Goal: Information Seeking & Learning: Learn about a topic

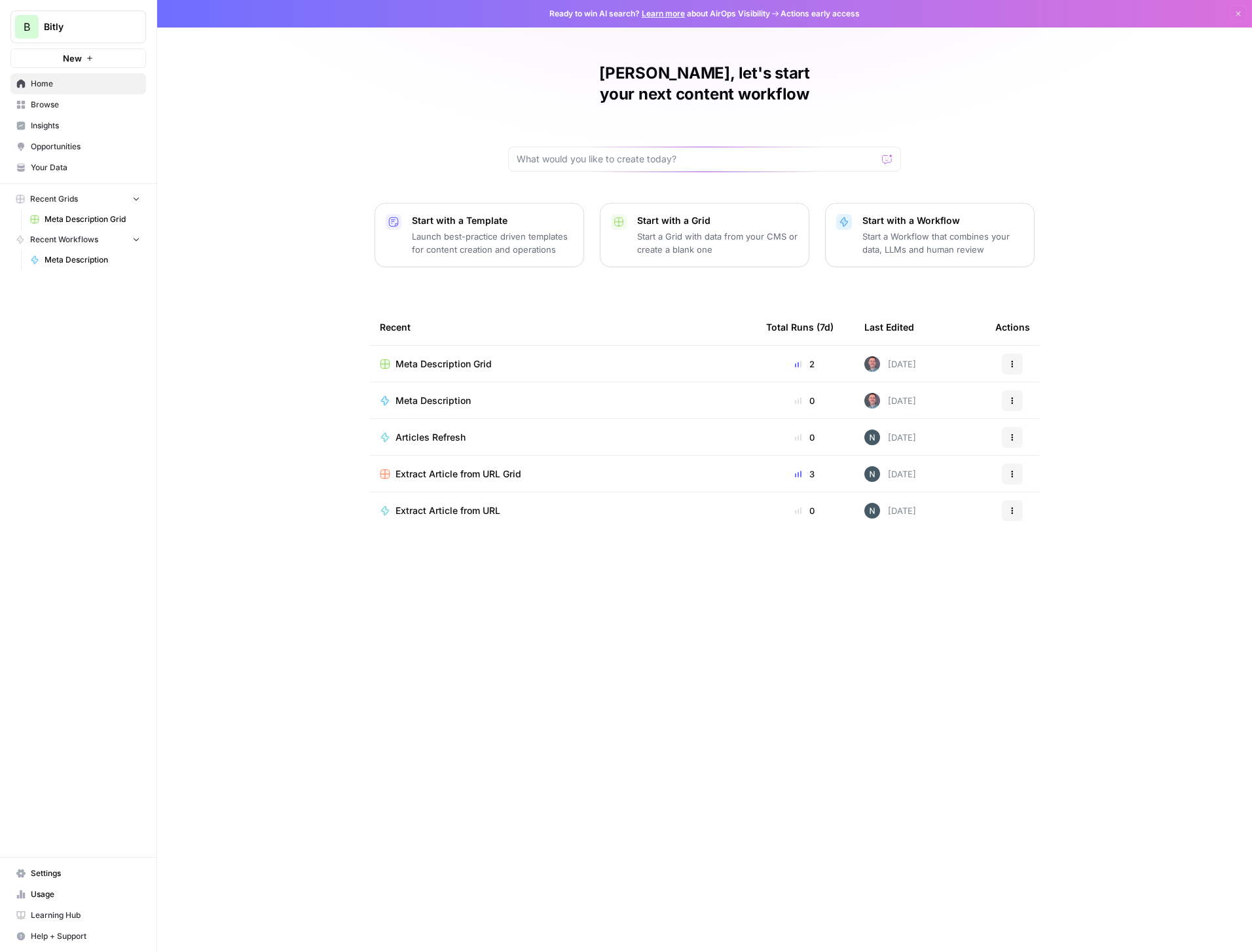
click at [55, 129] on span "Insights" at bounding box center [85, 126] width 110 height 12
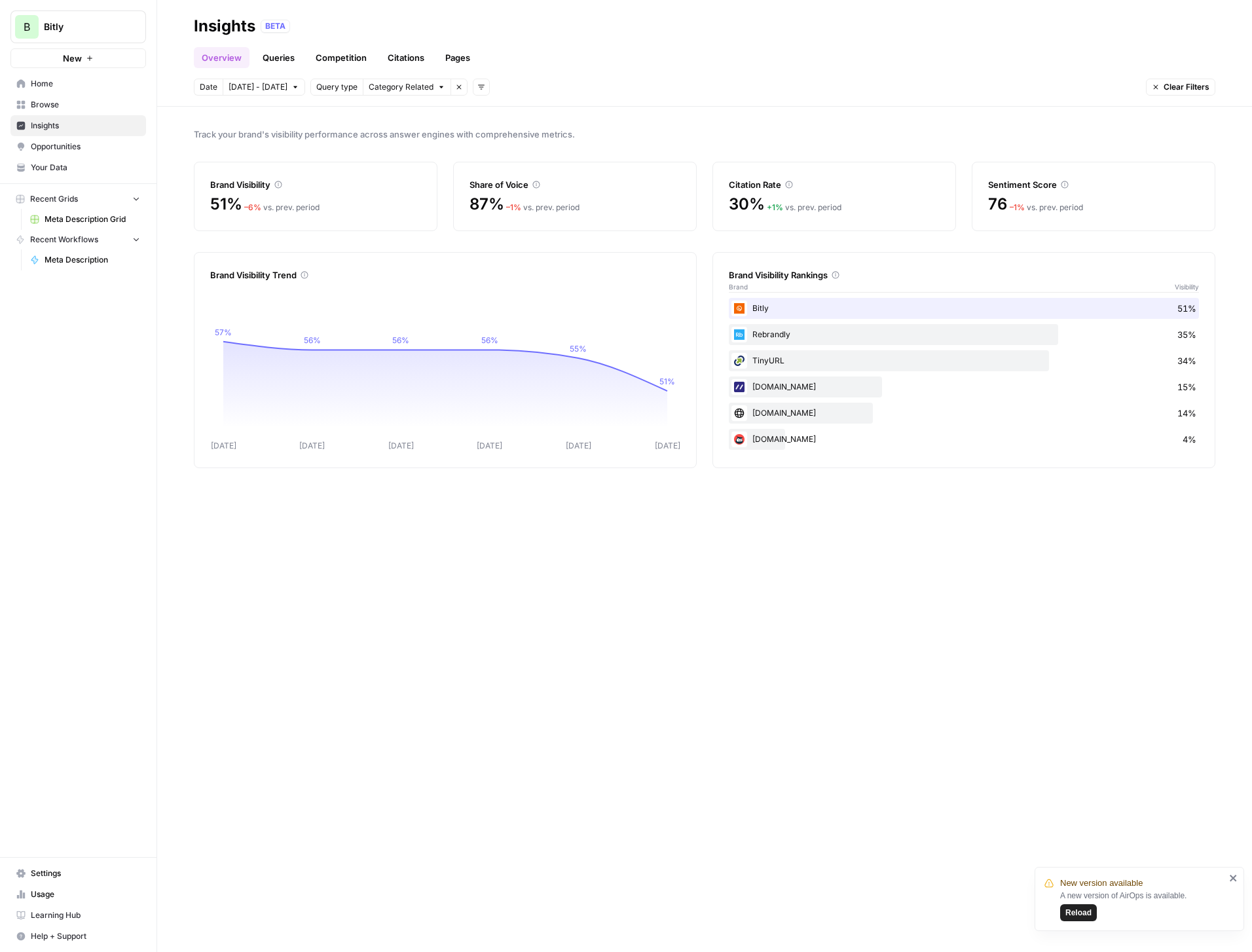
click at [325, 86] on span "Query type" at bounding box center [336, 87] width 41 height 12
click at [316, 83] on span "Query type" at bounding box center [336, 87] width 41 height 12
click at [387, 85] on span "Category Related" at bounding box center [401, 87] width 64 height 12
click at [605, 51] on div "Overview Queries Competition Citations Pages" at bounding box center [704, 52] width 1022 height 31
click at [282, 57] on link "Queries" at bounding box center [278, 57] width 48 height 21
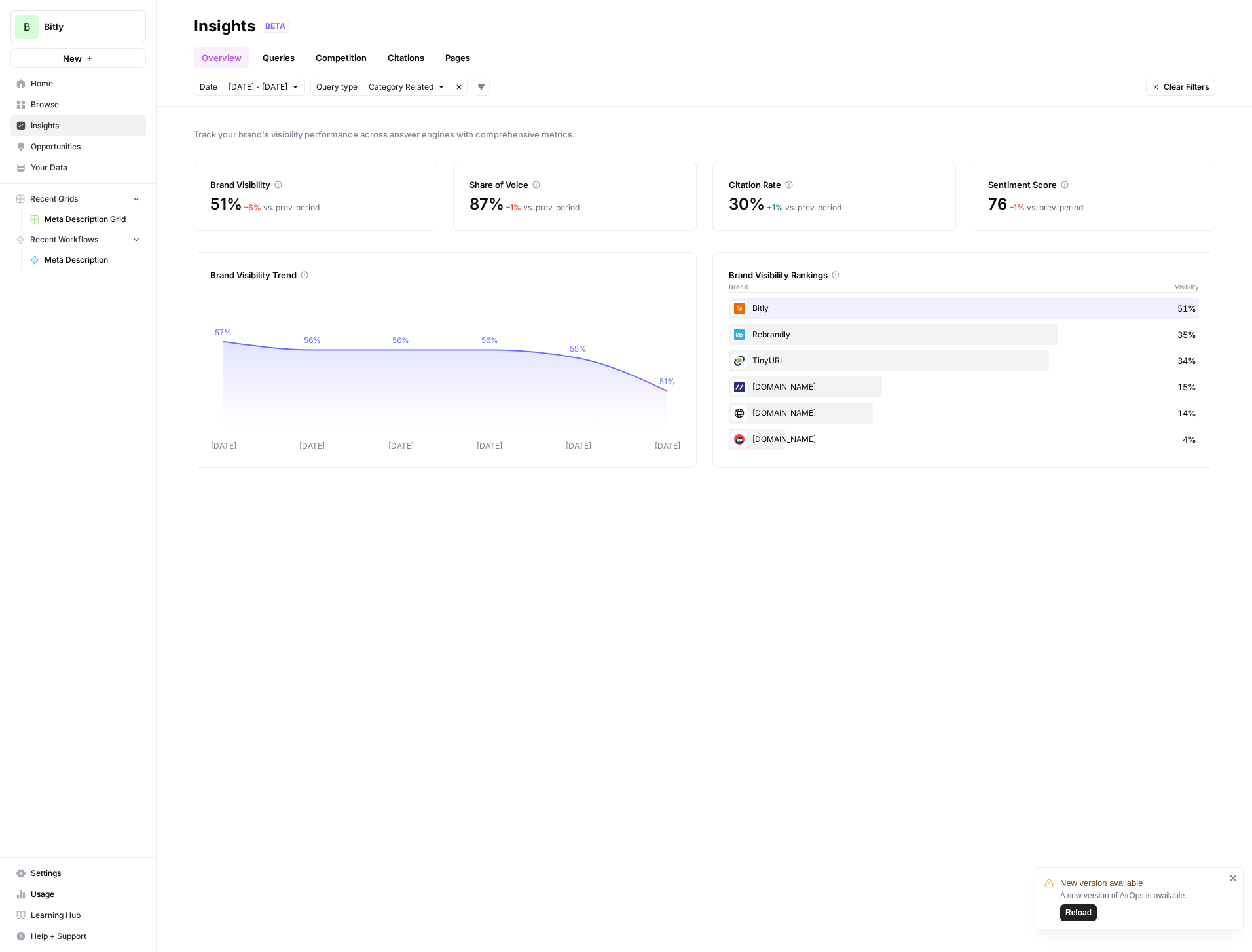
click at [267, 58] on link "Queries" at bounding box center [278, 57] width 48 height 21
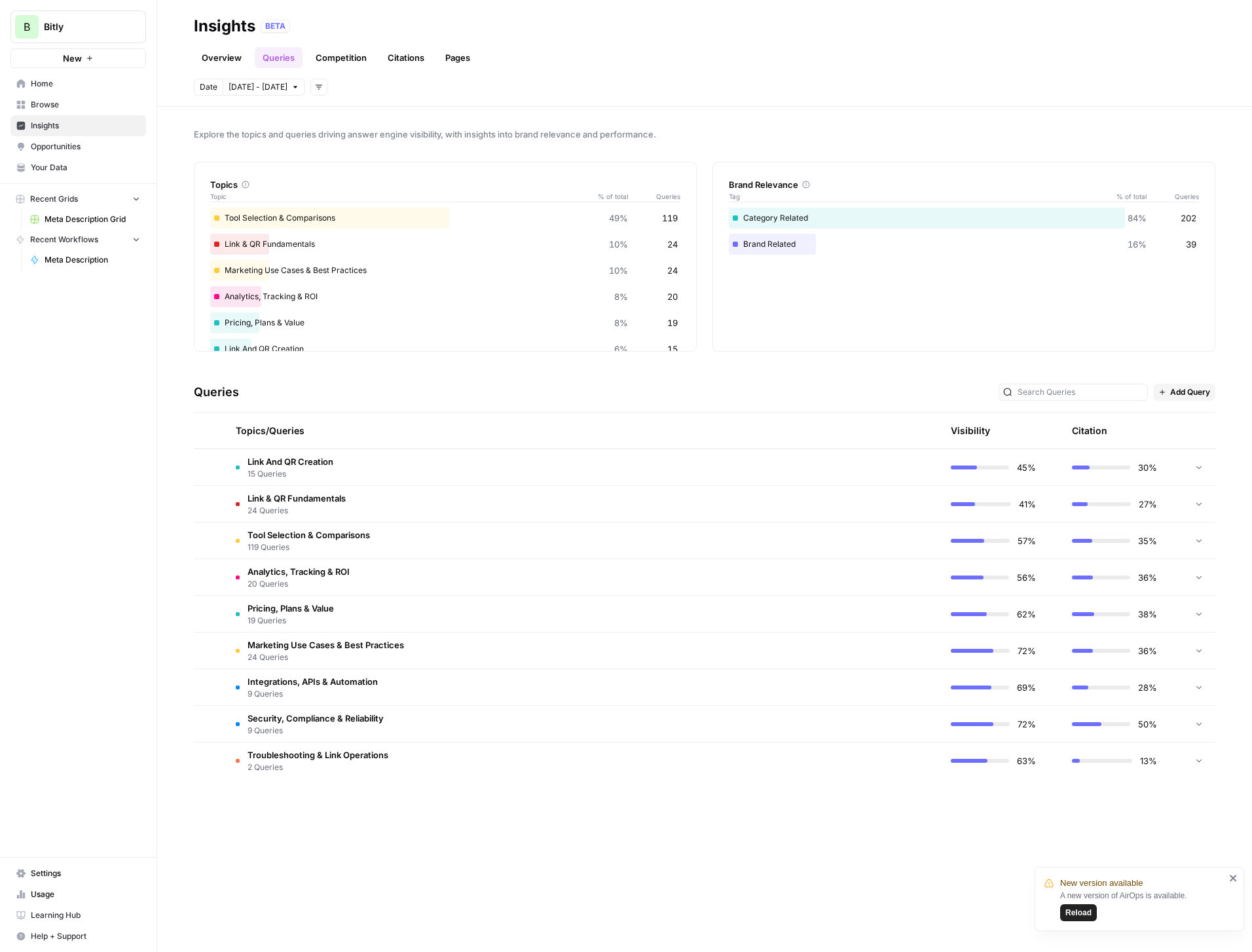
click at [389, 457] on td "Link And QR Creation 15 Queries" at bounding box center [521, 467] width 591 height 36
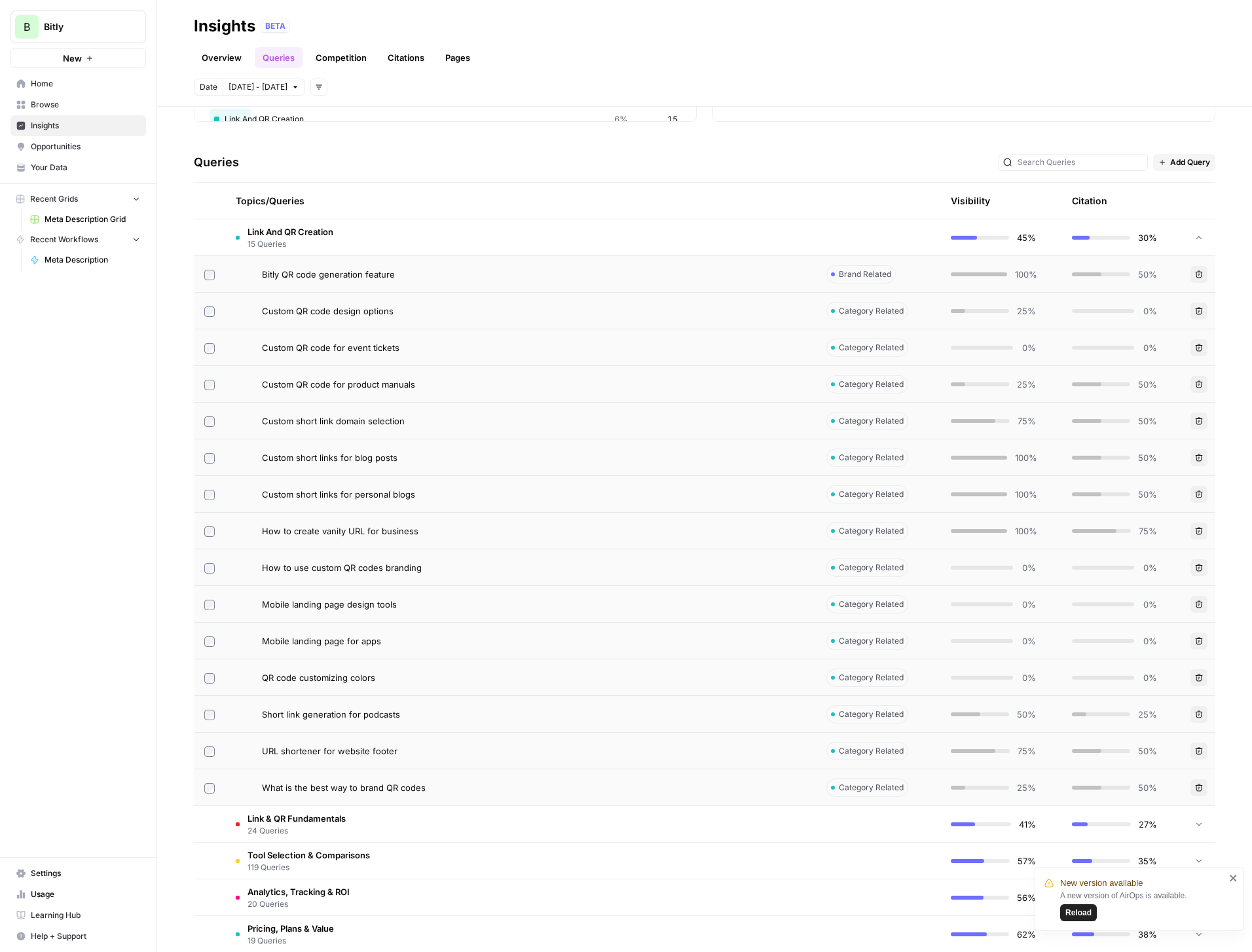
scroll to position [205, 0]
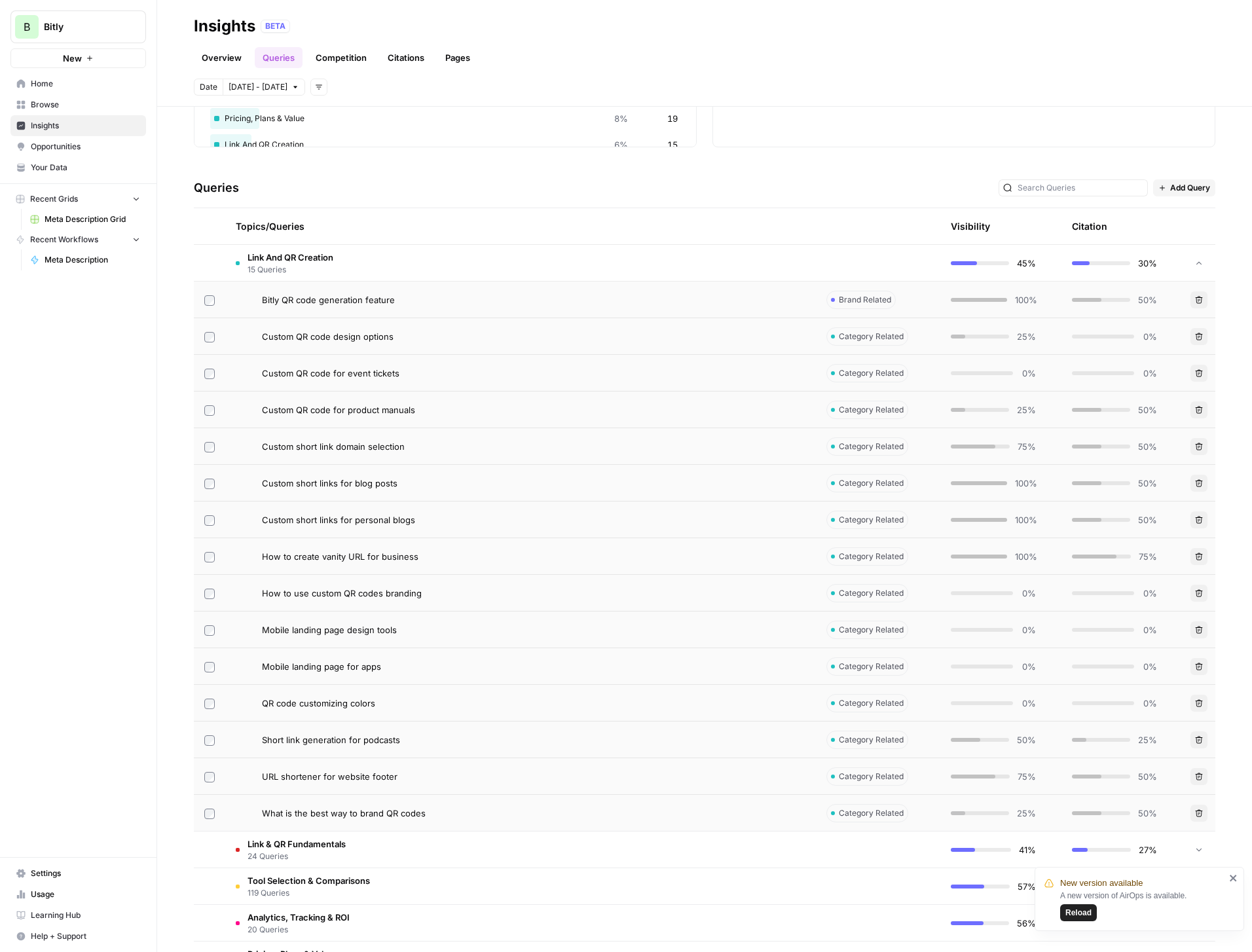
click at [351, 54] on link "Competition" at bounding box center [341, 57] width 67 height 21
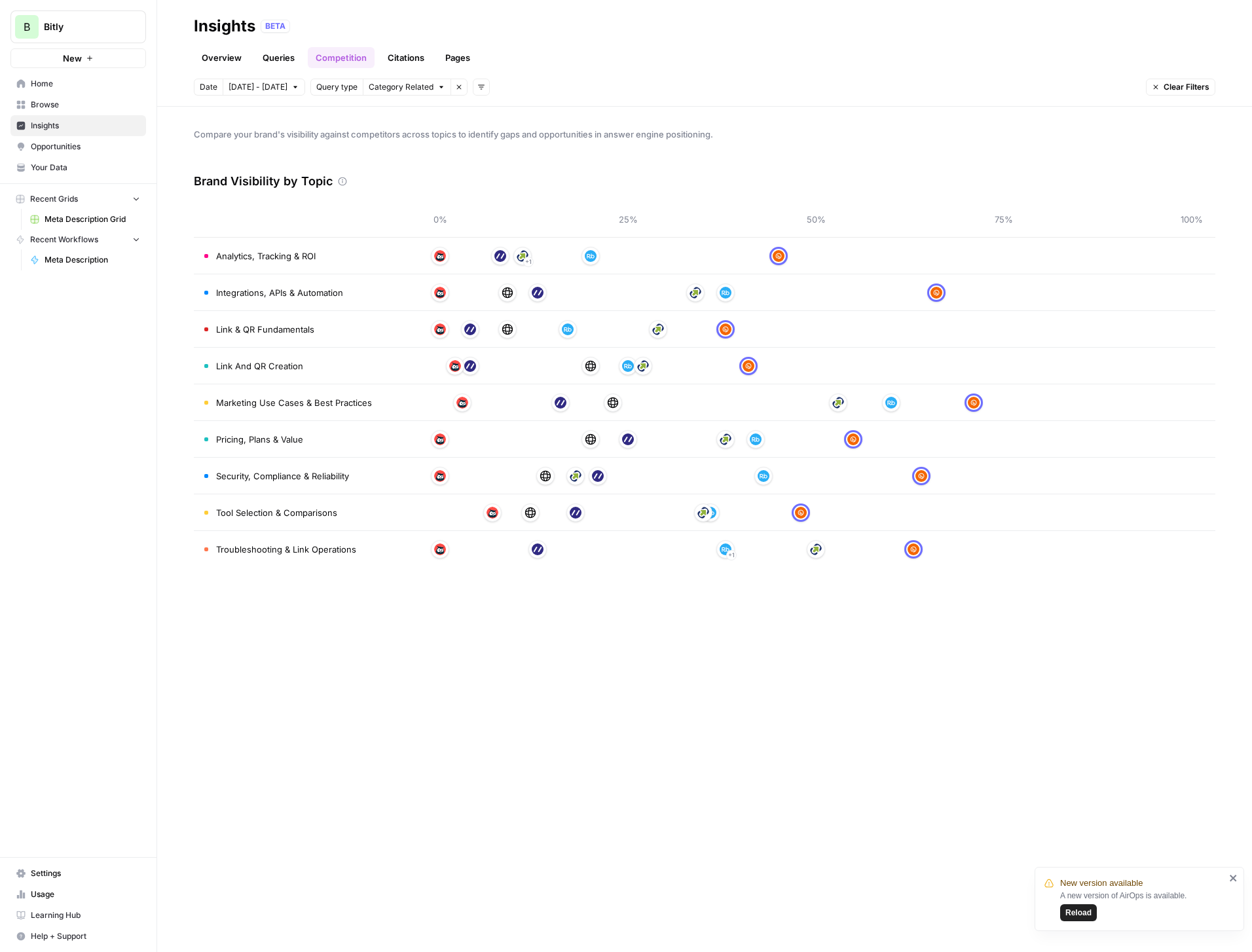
click at [405, 62] on link "Citations" at bounding box center [406, 57] width 52 height 21
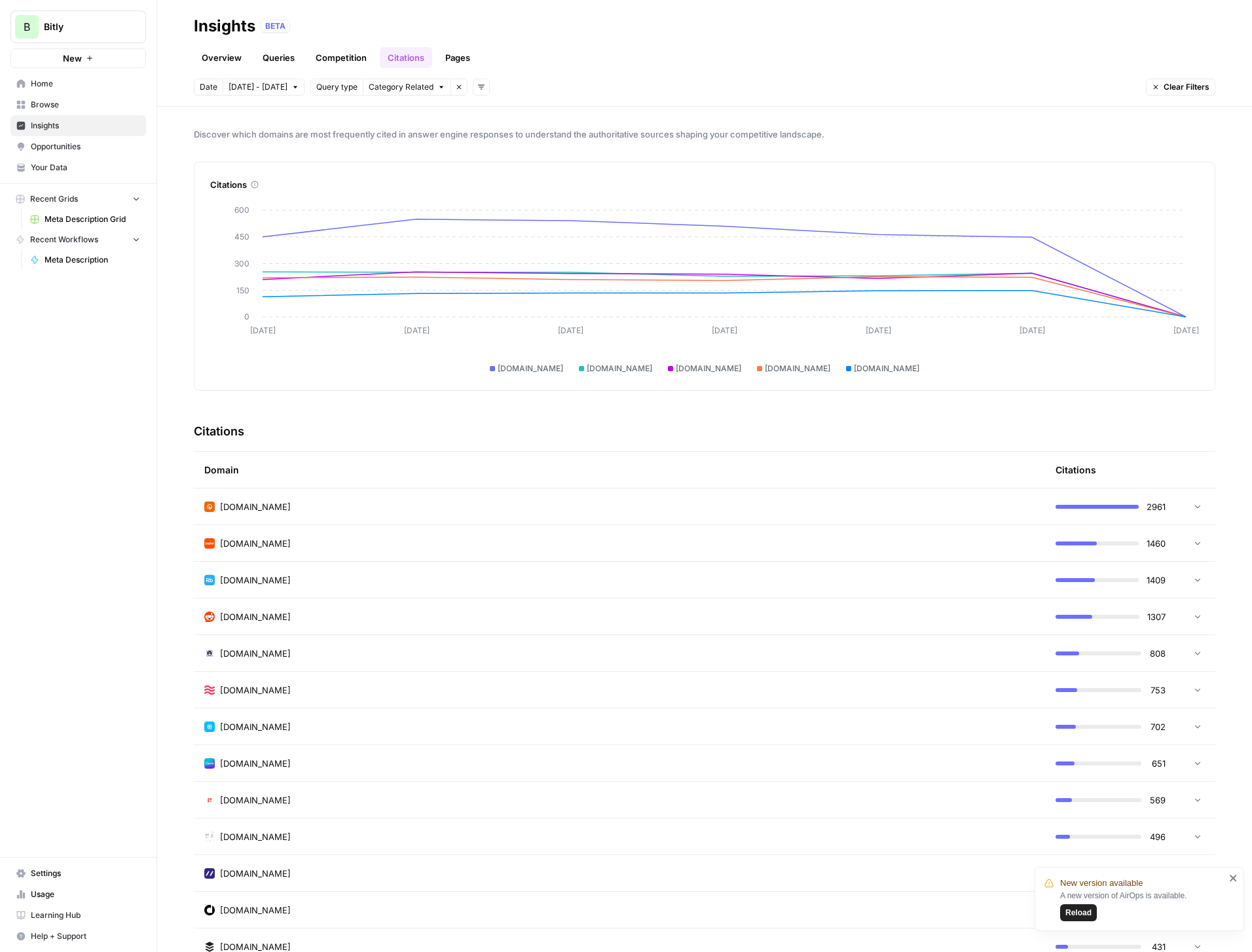
click at [1074, 913] on span "Reload" at bounding box center [1079, 913] width 26 height 12
click at [457, 52] on link "Pages" at bounding box center [457, 57] width 41 height 21
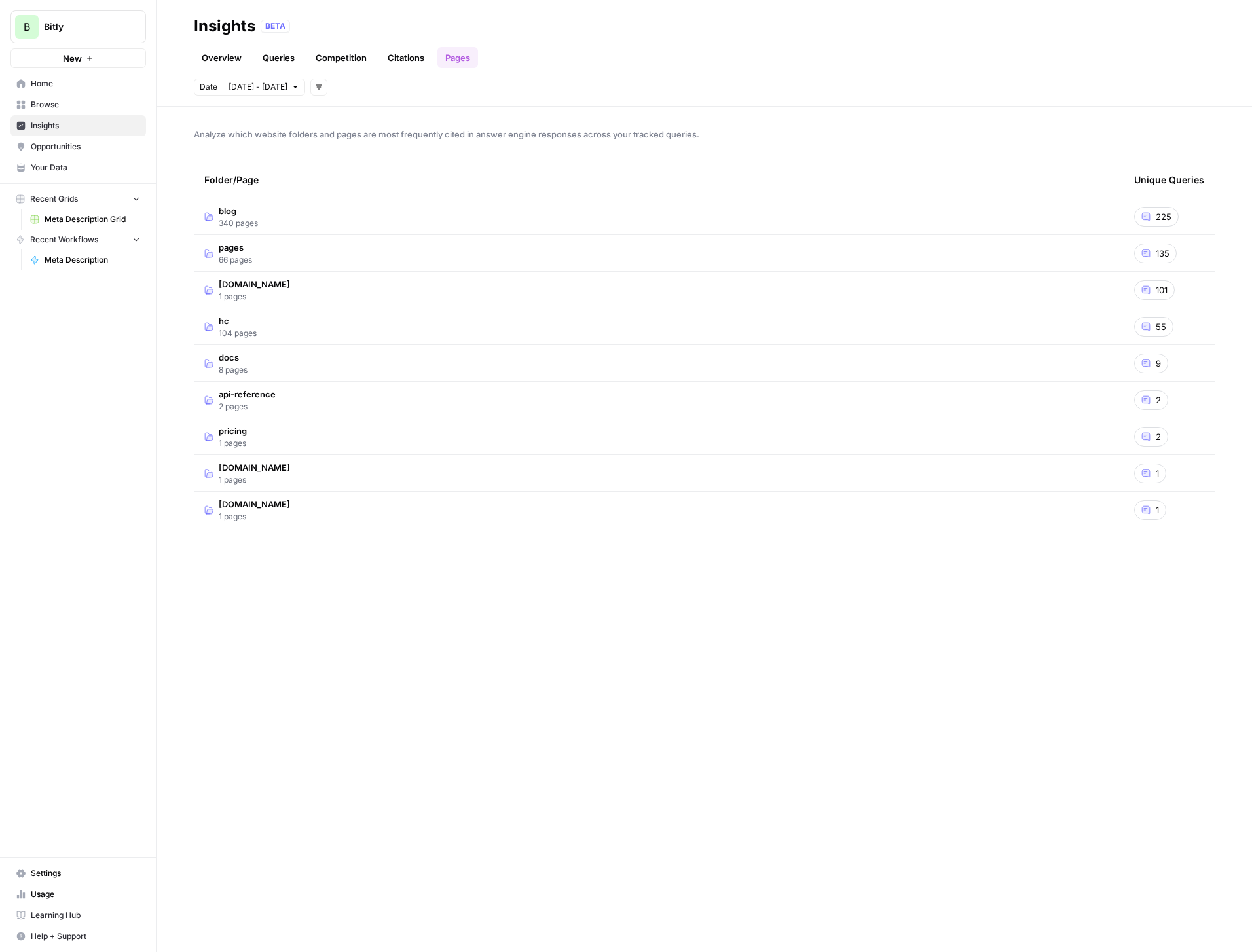
click at [305, 220] on td "blog 340 pages" at bounding box center [658, 216] width 930 height 36
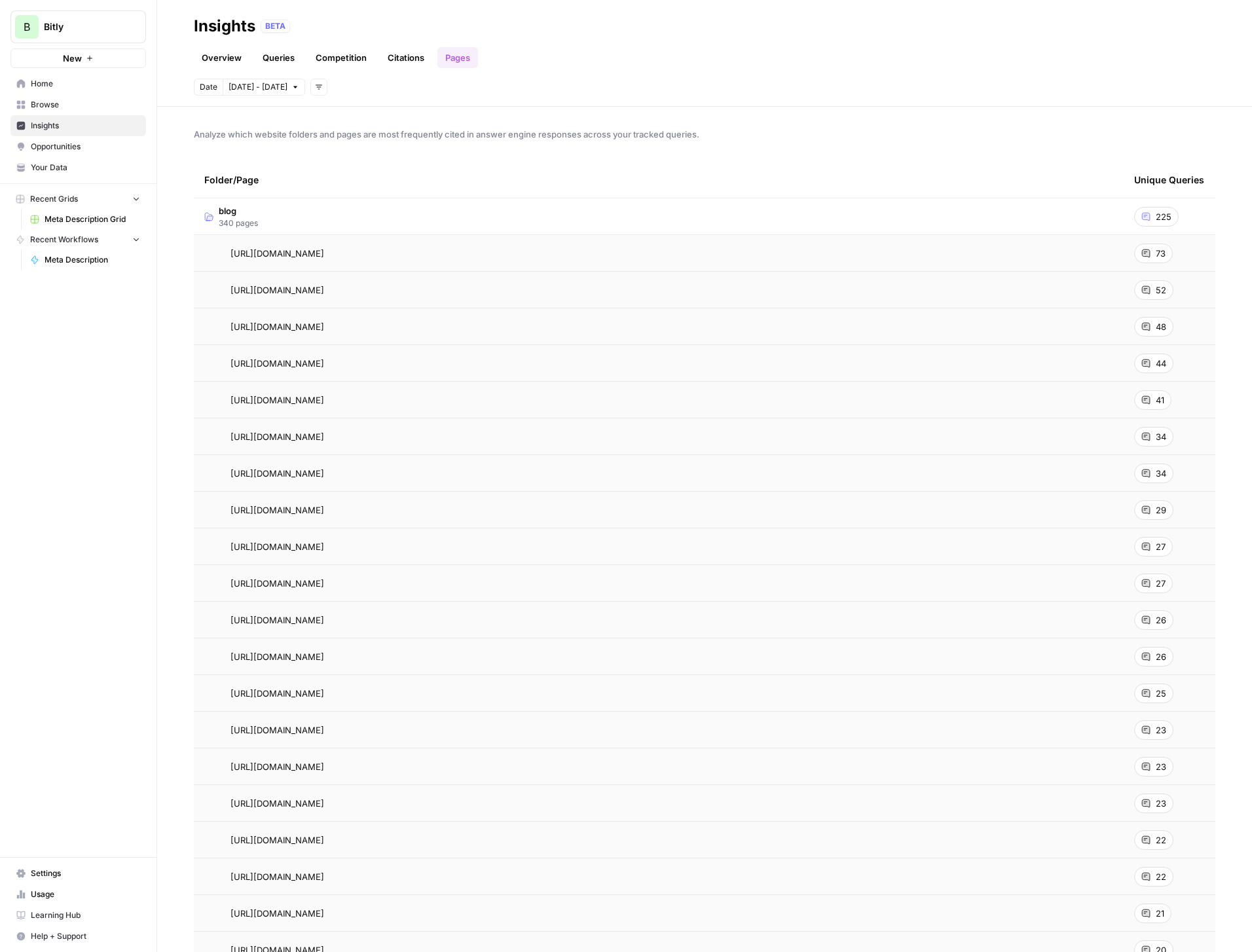
click at [57, 102] on span "Browse" at bounding box center [85, 105] width 110 height 12
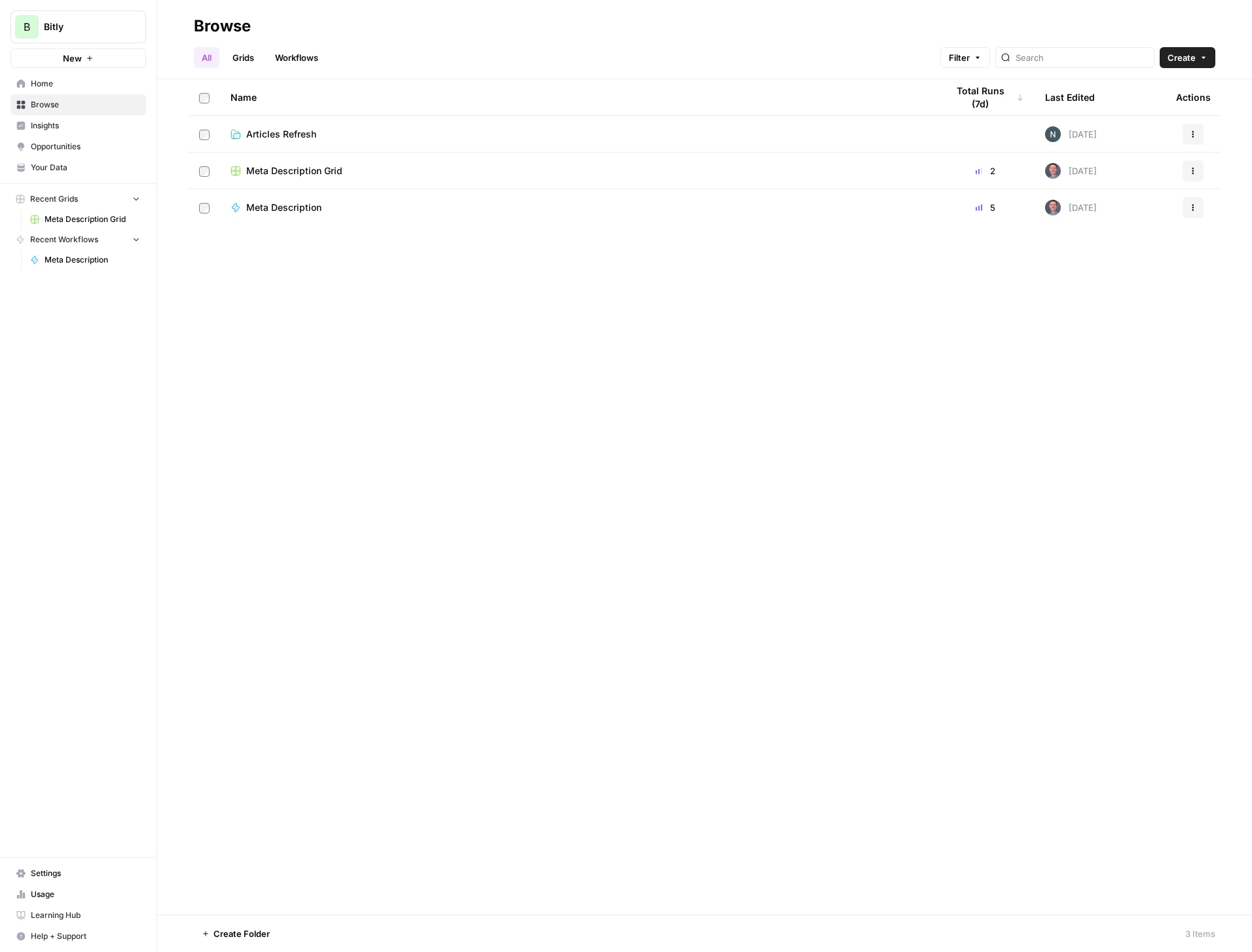
click at [51, 84] on span "Home" at bounding box center [85, 84] width 110 height 12
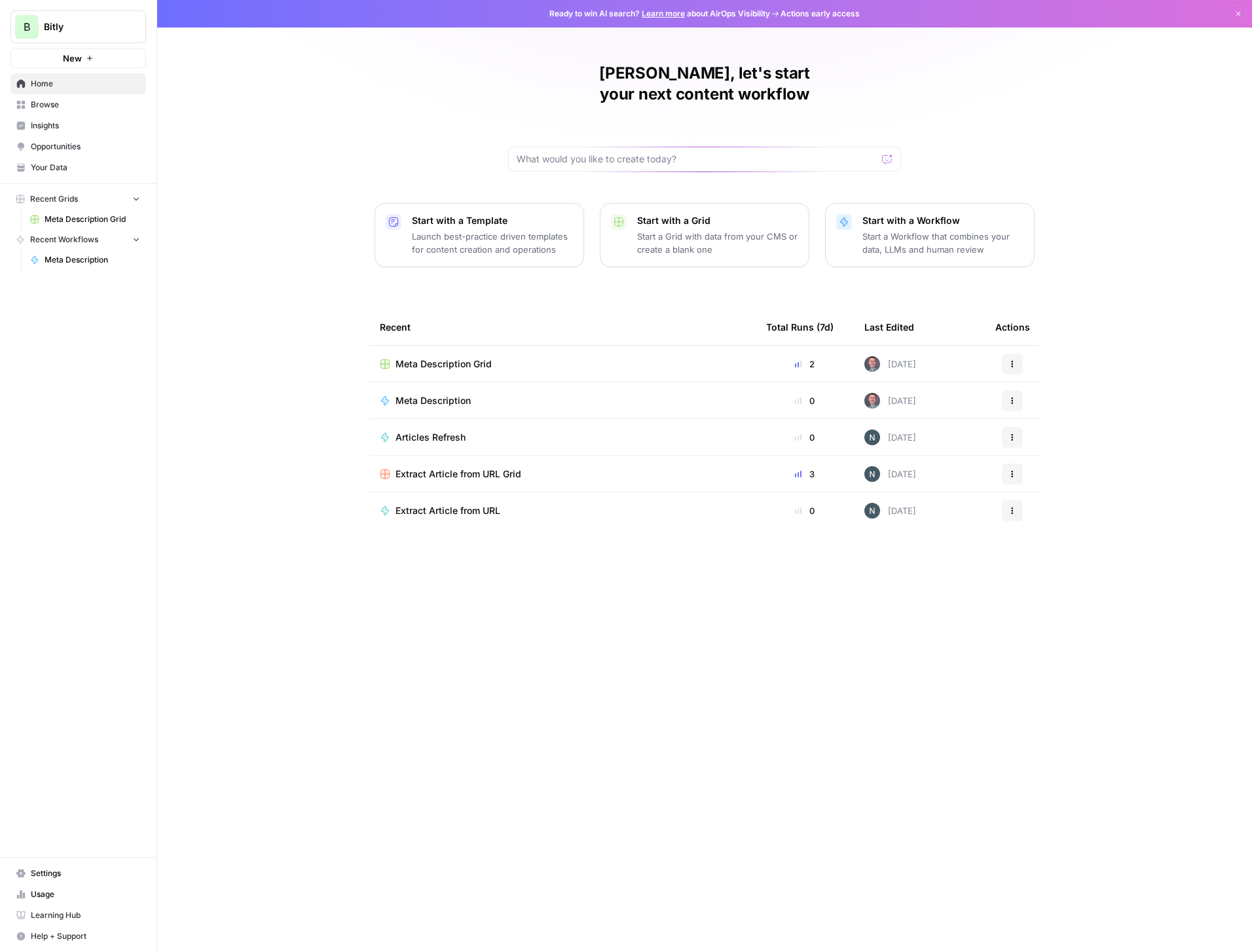
click at [49, 101] on span "Browse" at bounding box center [85, 105] width 110 height 12
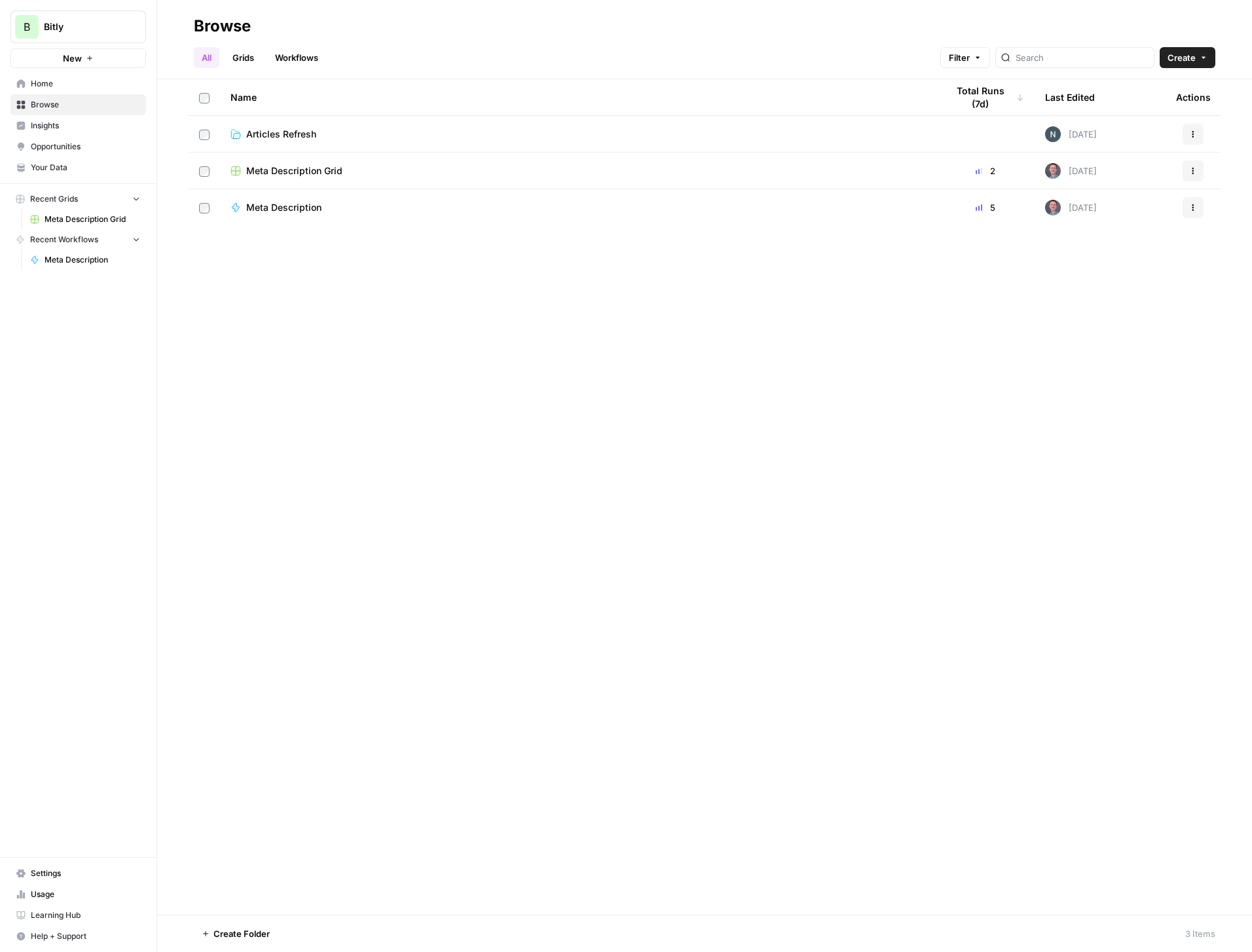
click at [47, 82] on span "Home" at bounding box center [85, 84] width 110 height 12
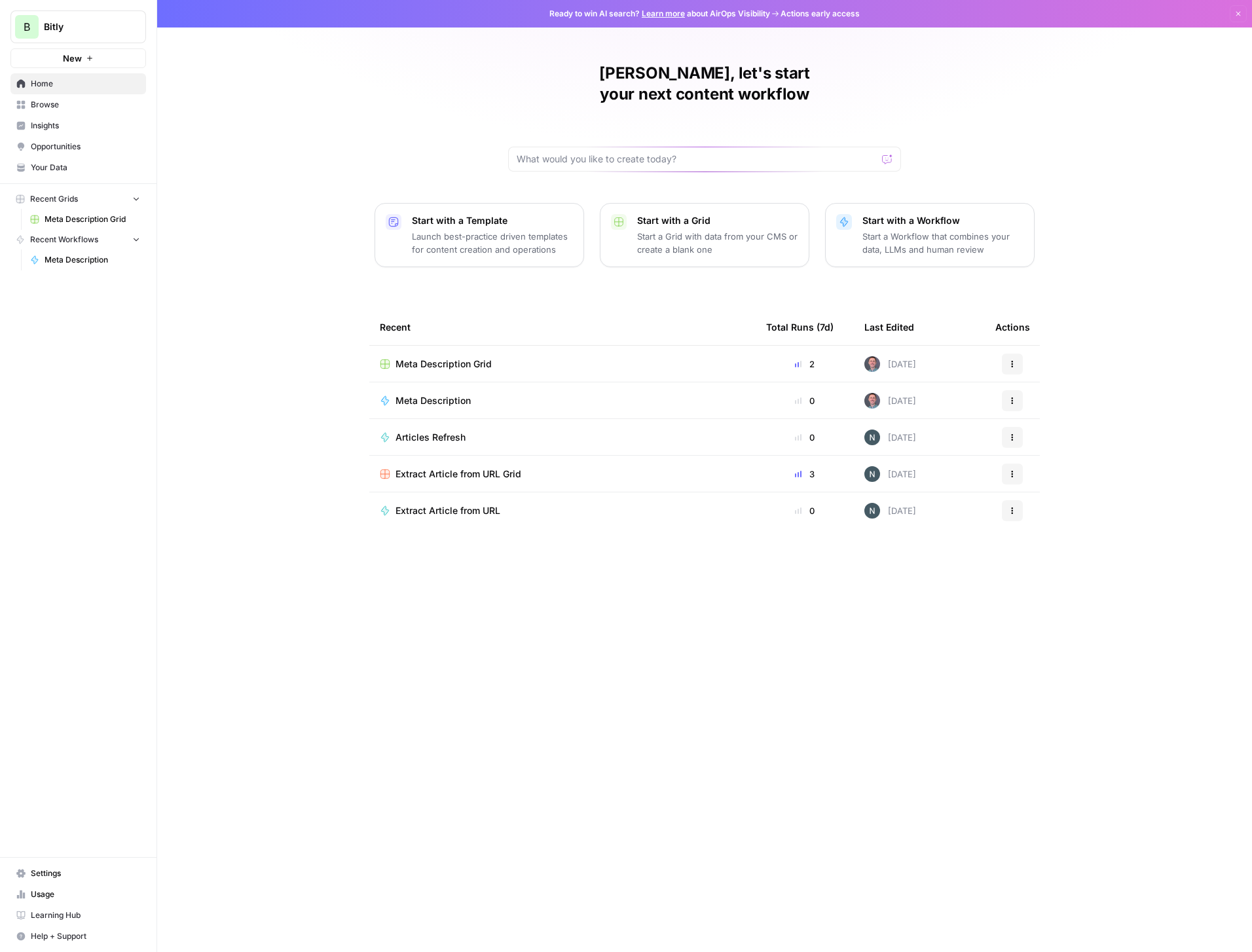
click at [563, 394] on div "Meta Description" at bounding box center [562, 400] width 365 height 13
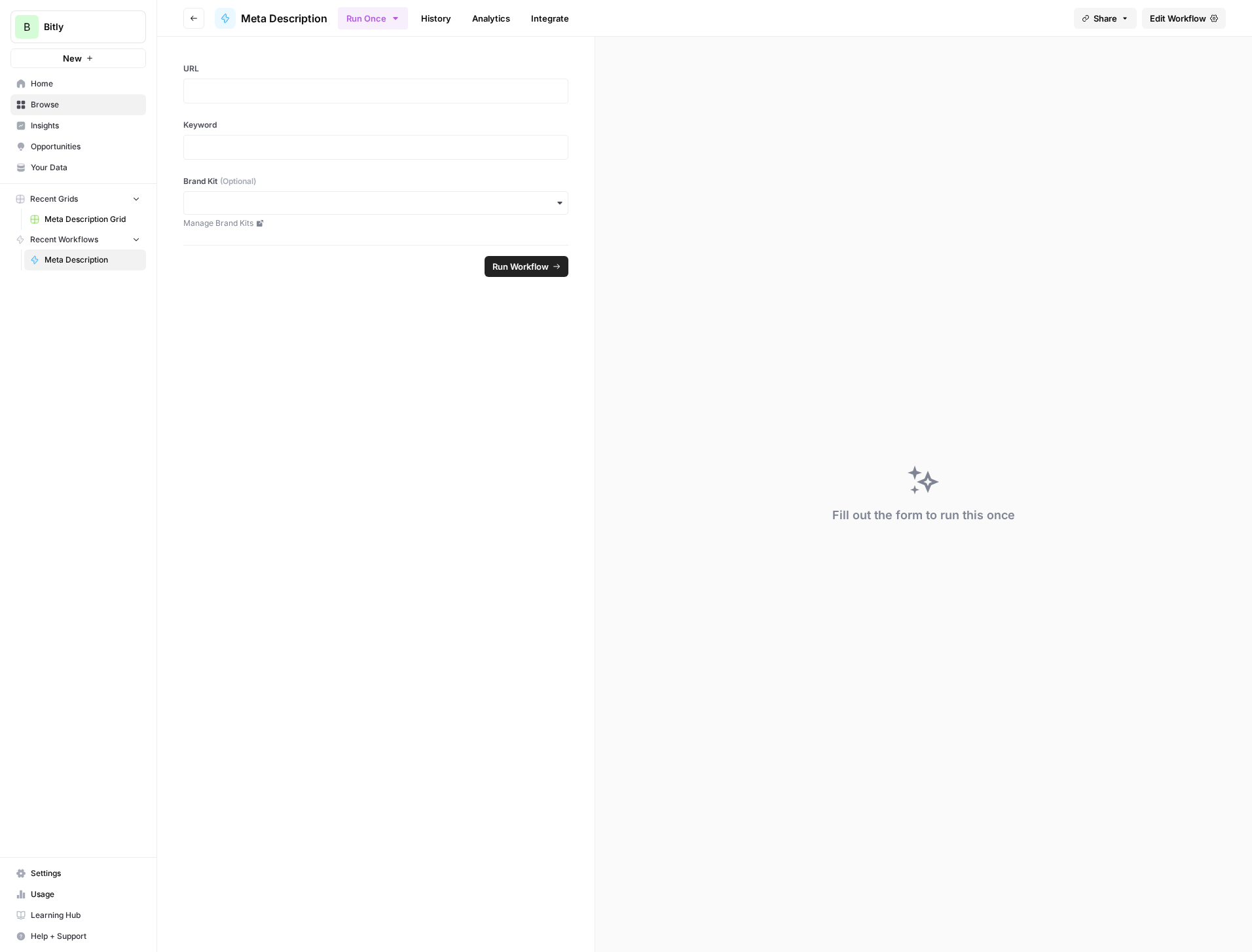
click at [1178, 17] on span "Edit Workflow" at bounding box center [1178, 18] width 57 height 13
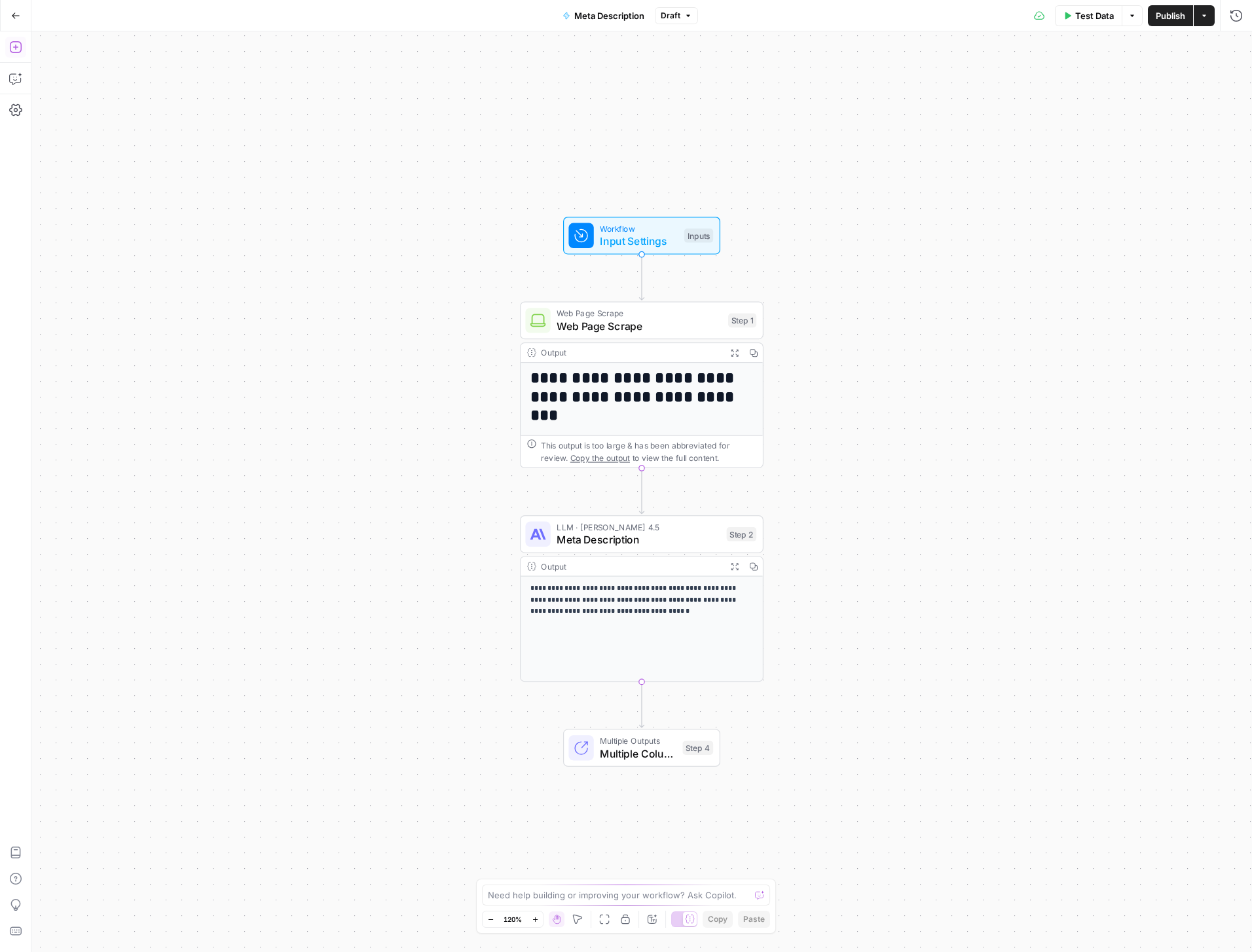
click at [23, 46] on button "Add Steps" at bounding box center [16, 47] width 21 height 21
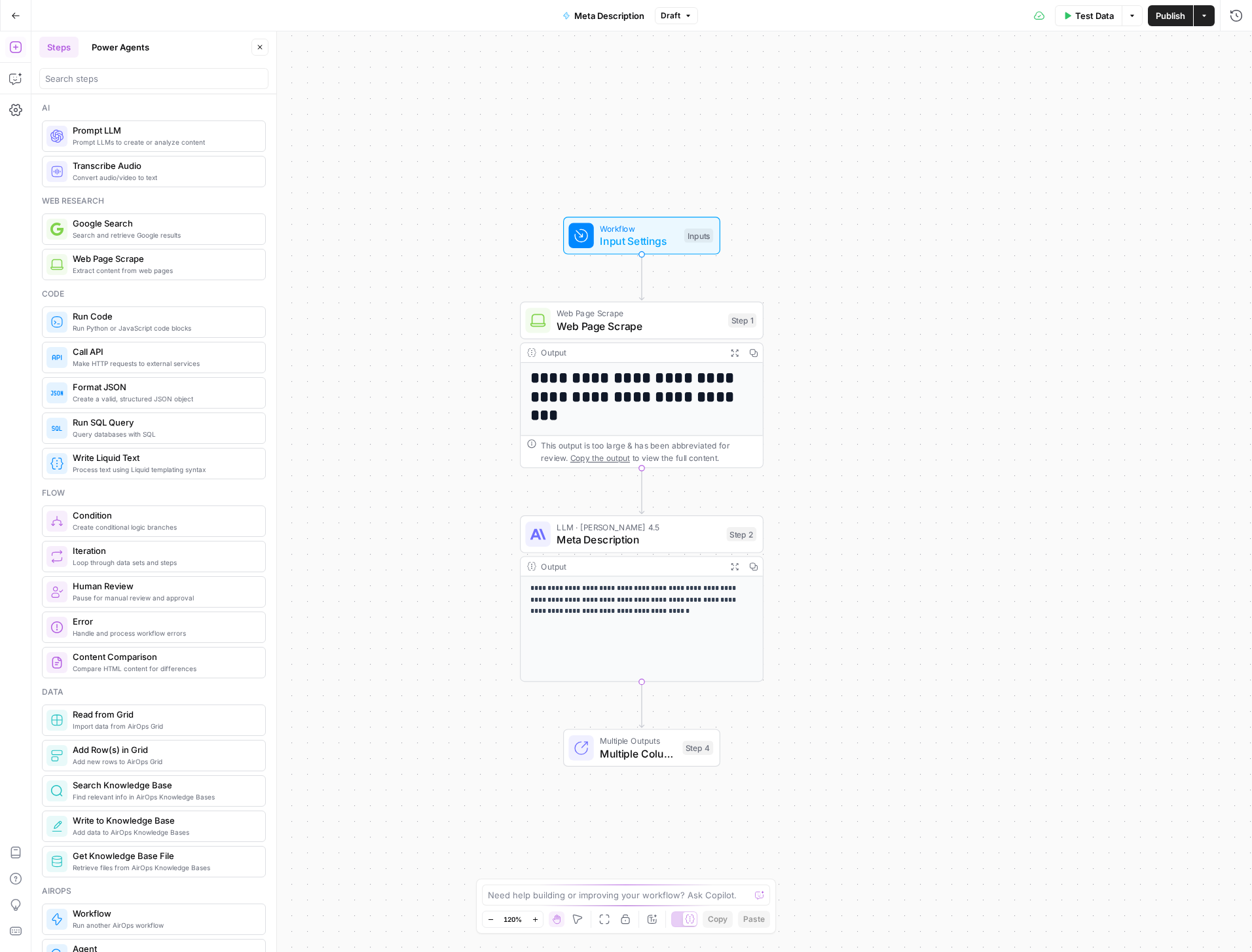
click at [17, 46] on icon "button" at bounding box center [16, 47] width 13 height 13
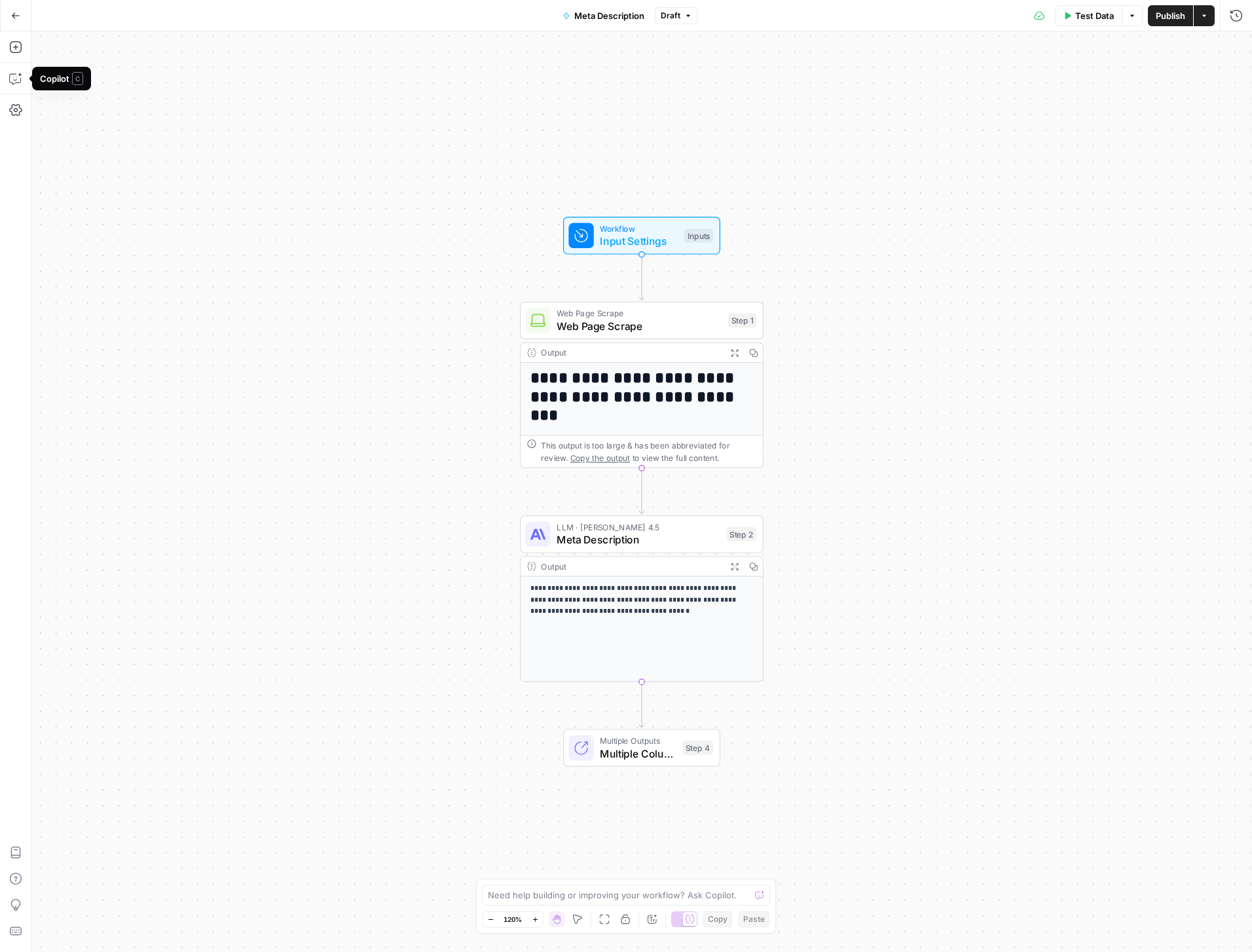
click at [15, 17] on icon "button" at bounding box center [16, 16] width 10 height 10
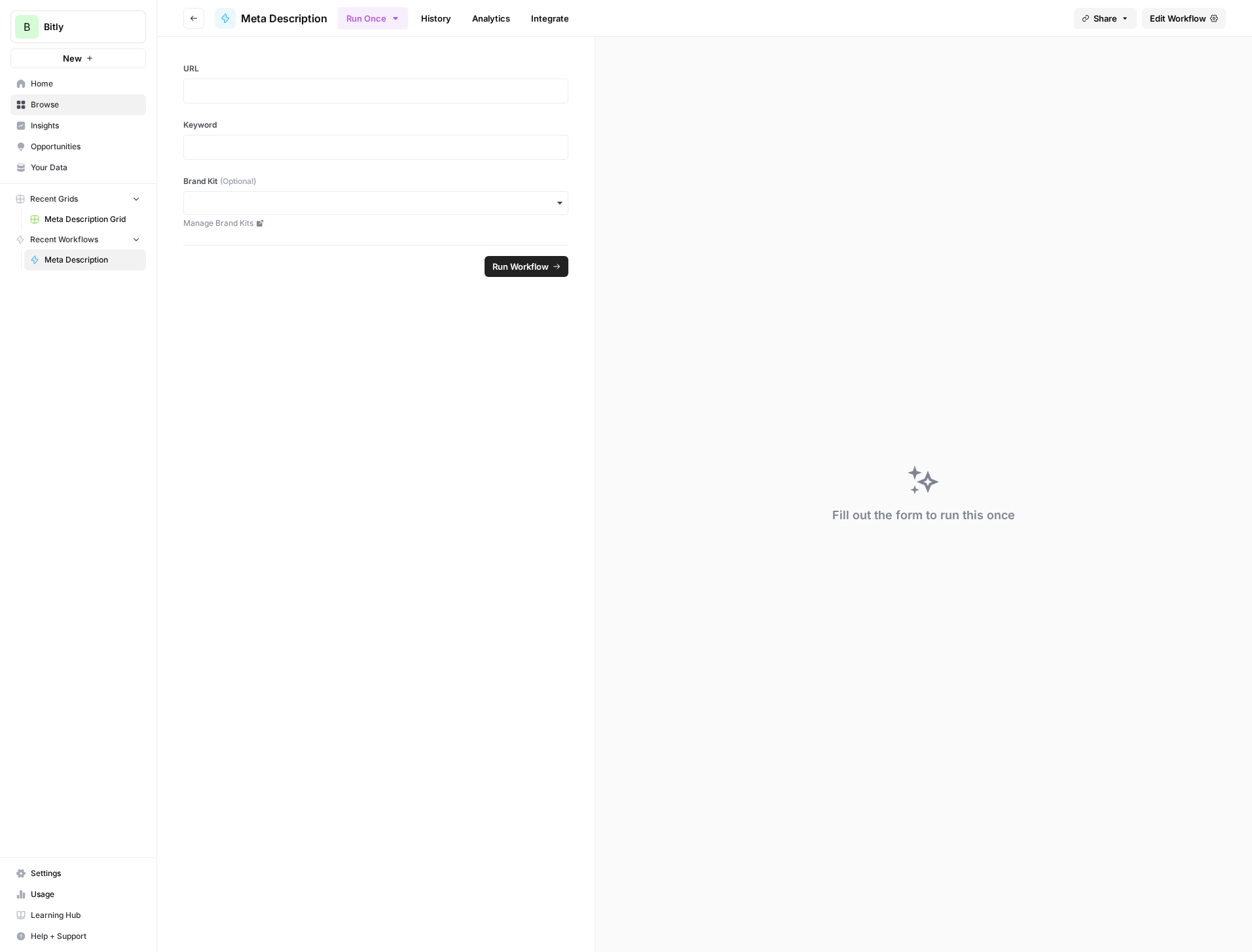
click at [51, 107] on span "Browse" at bounding box center [85, 105] width 110 height 12
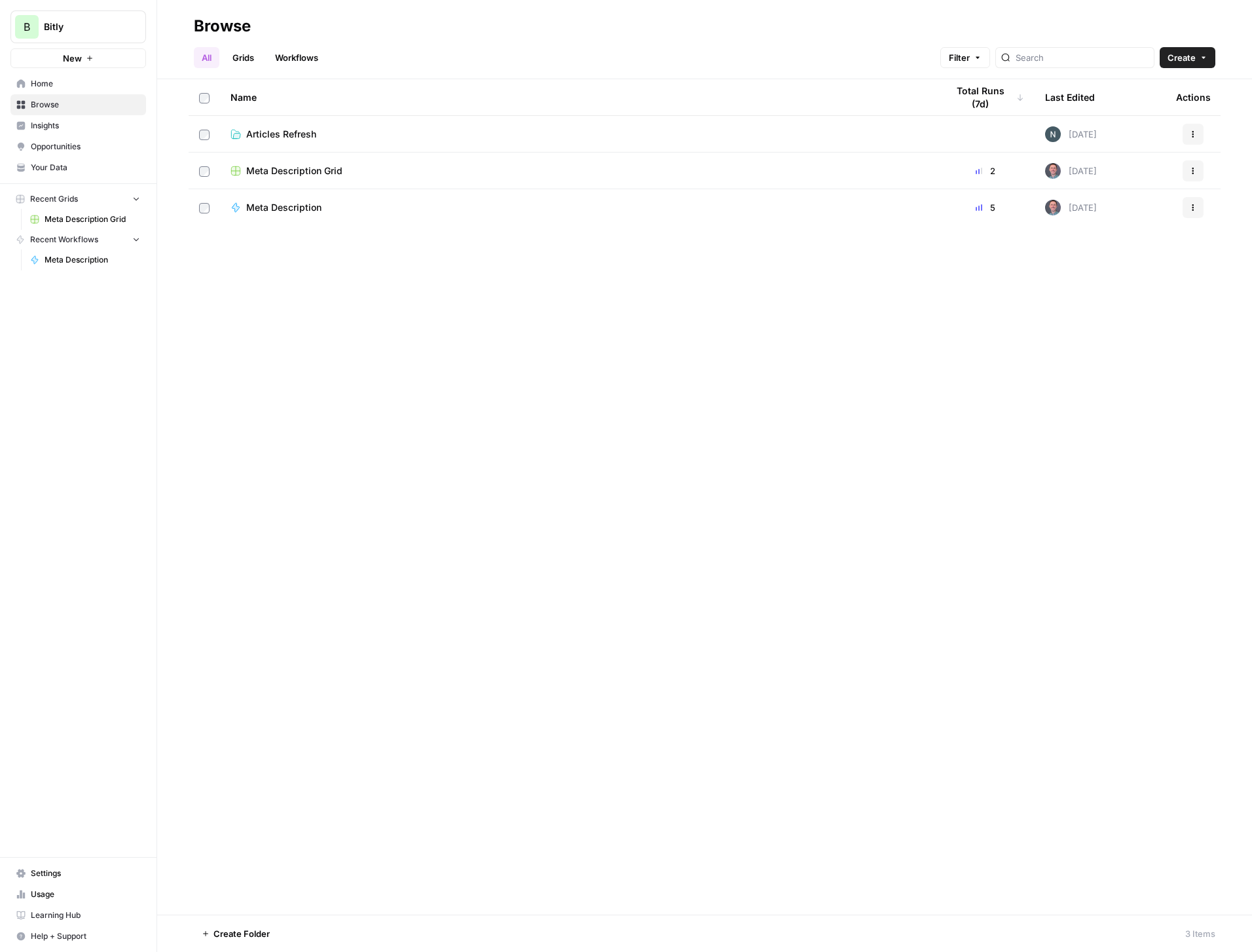
click at [244, 52] on link "Grids" at bounding box center [243, 57] width 37 height 21
click at [190, 58] on header "Browse All Grids Workflows Filter Create" at bounding box center [704, 39] width 1095 height 79
click at [203, 58] on link "All" at bounding box center [206, 57] width 25 height 21
click at [286, 172] on span "Meta Description Grid" at bounding box center [294, 171] width 96 height 13
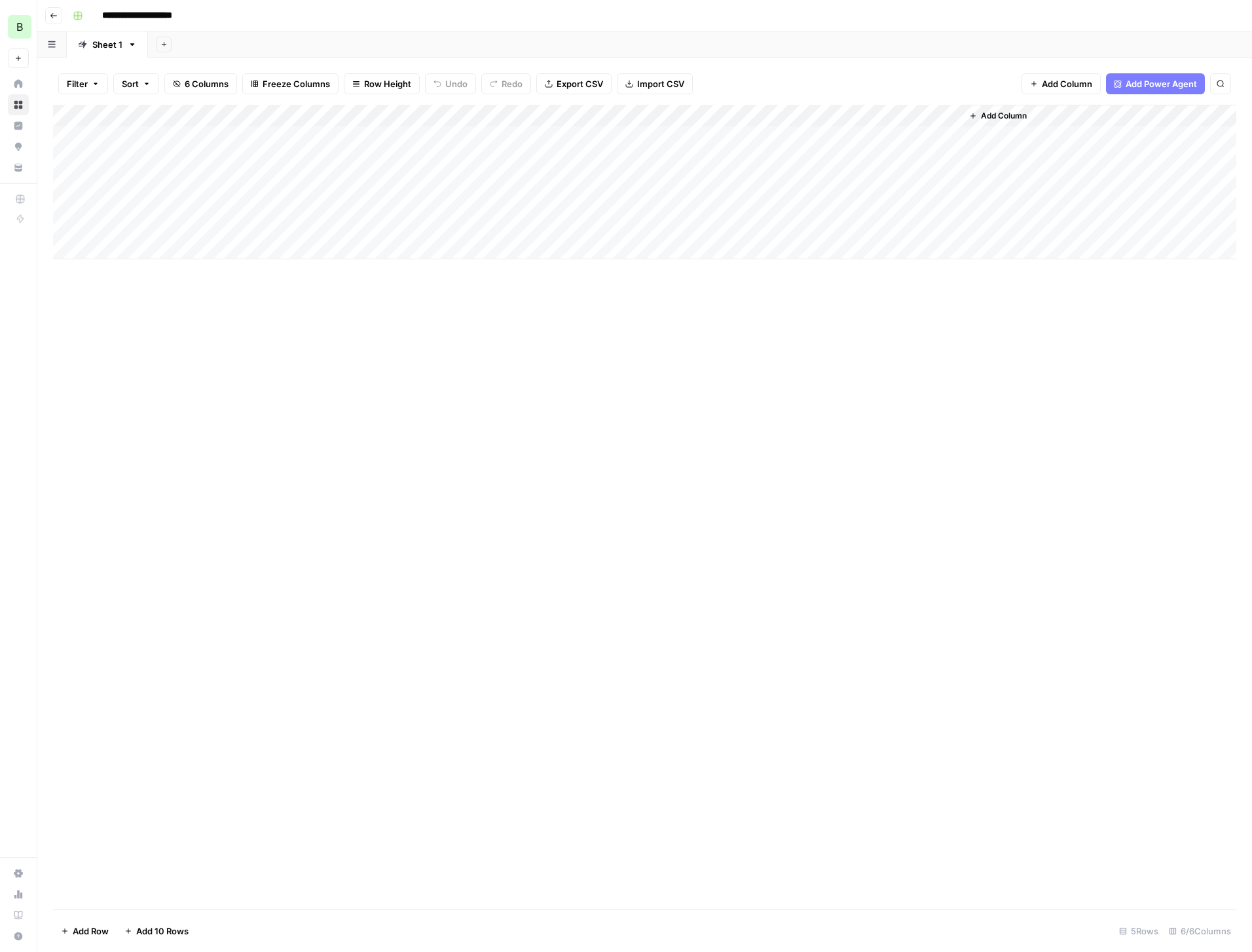
click at [1155, 84] on span "Add Power Agent" at bounding box center [1161, 84] width 71 height 13
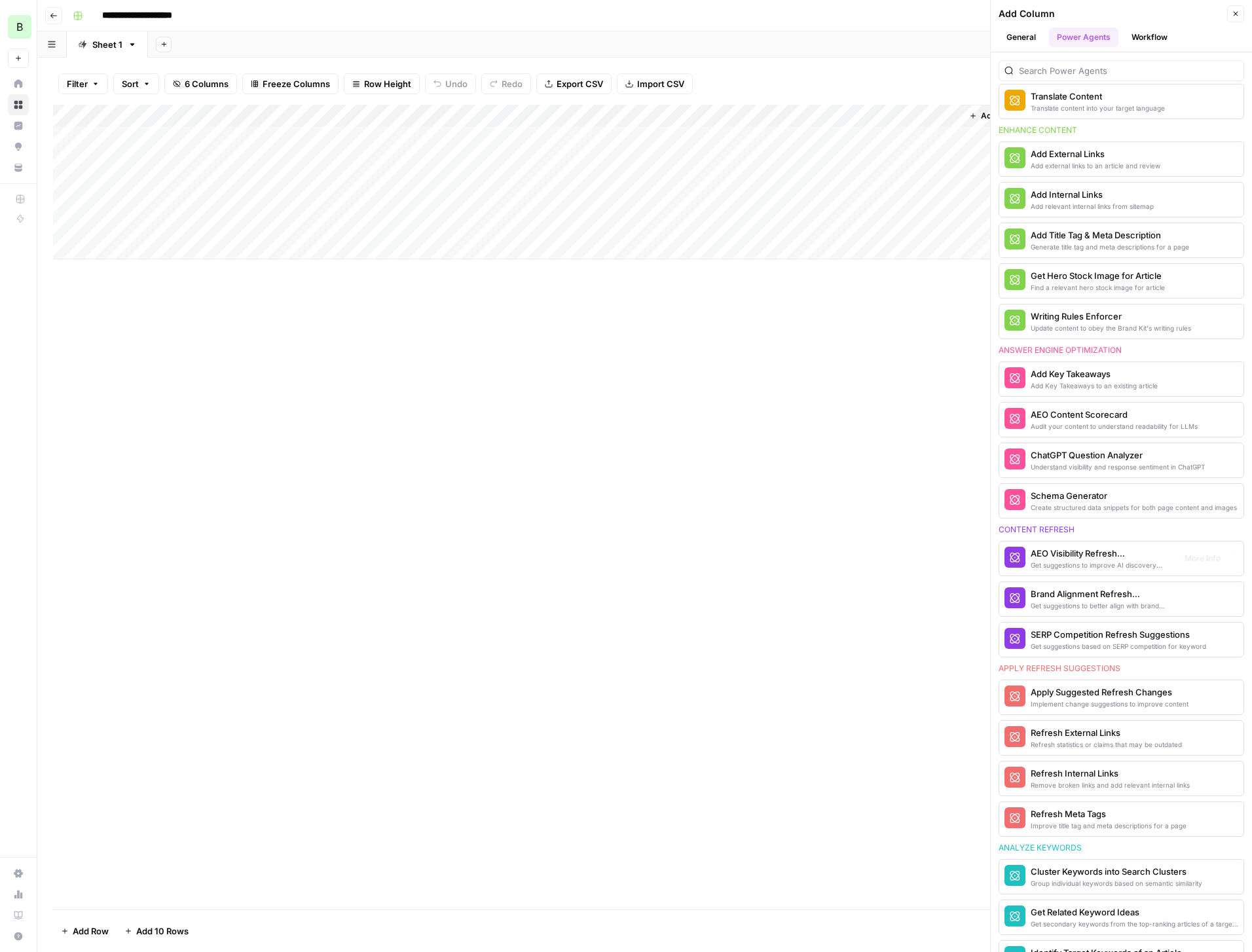
scroll to position [318, 0]
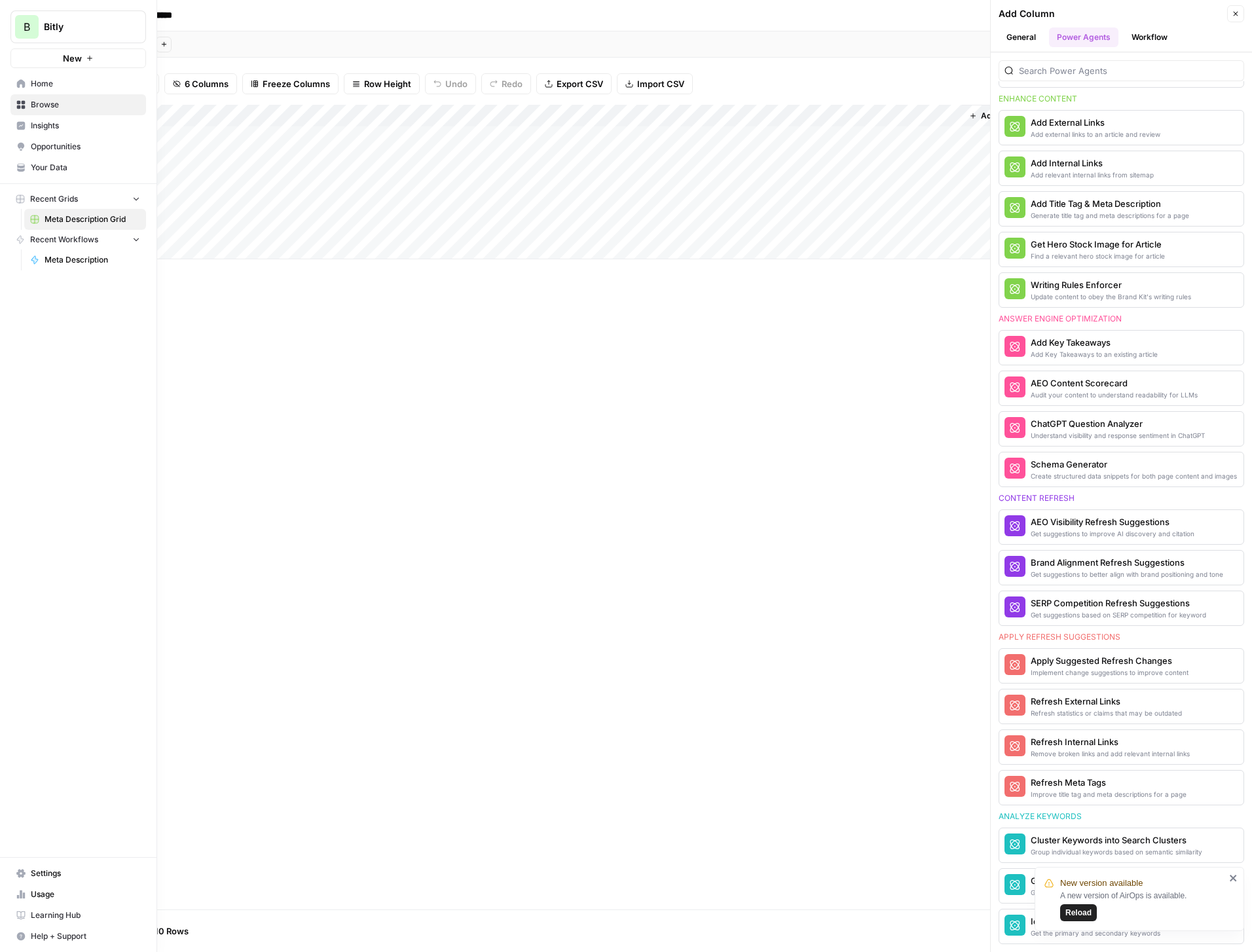
click at [20, 80] on icon at bounding box center [22, 84] width 9 height 9
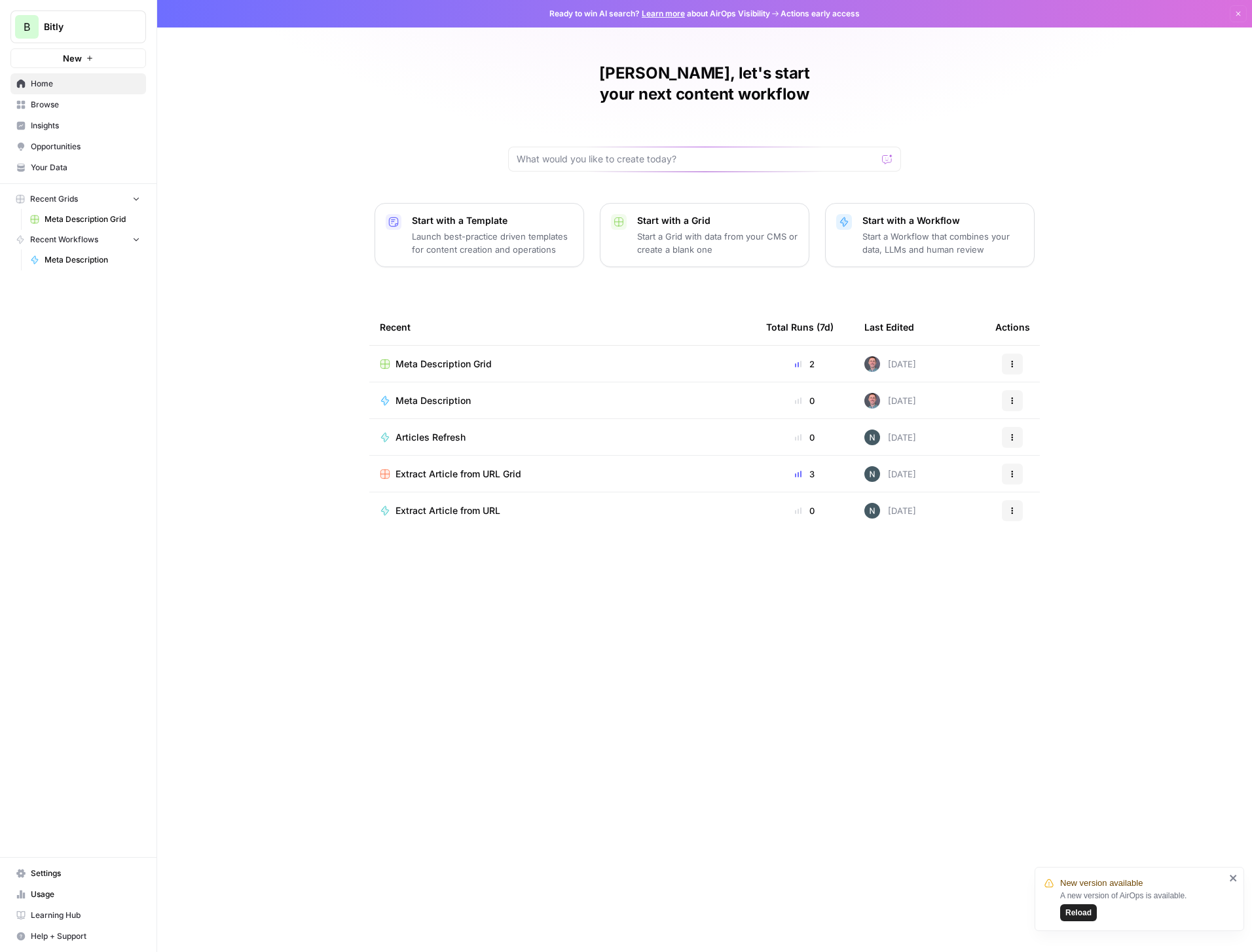
click at [61, 123] on span "Insights" at bounding box center [85, 126] width 110 height 12
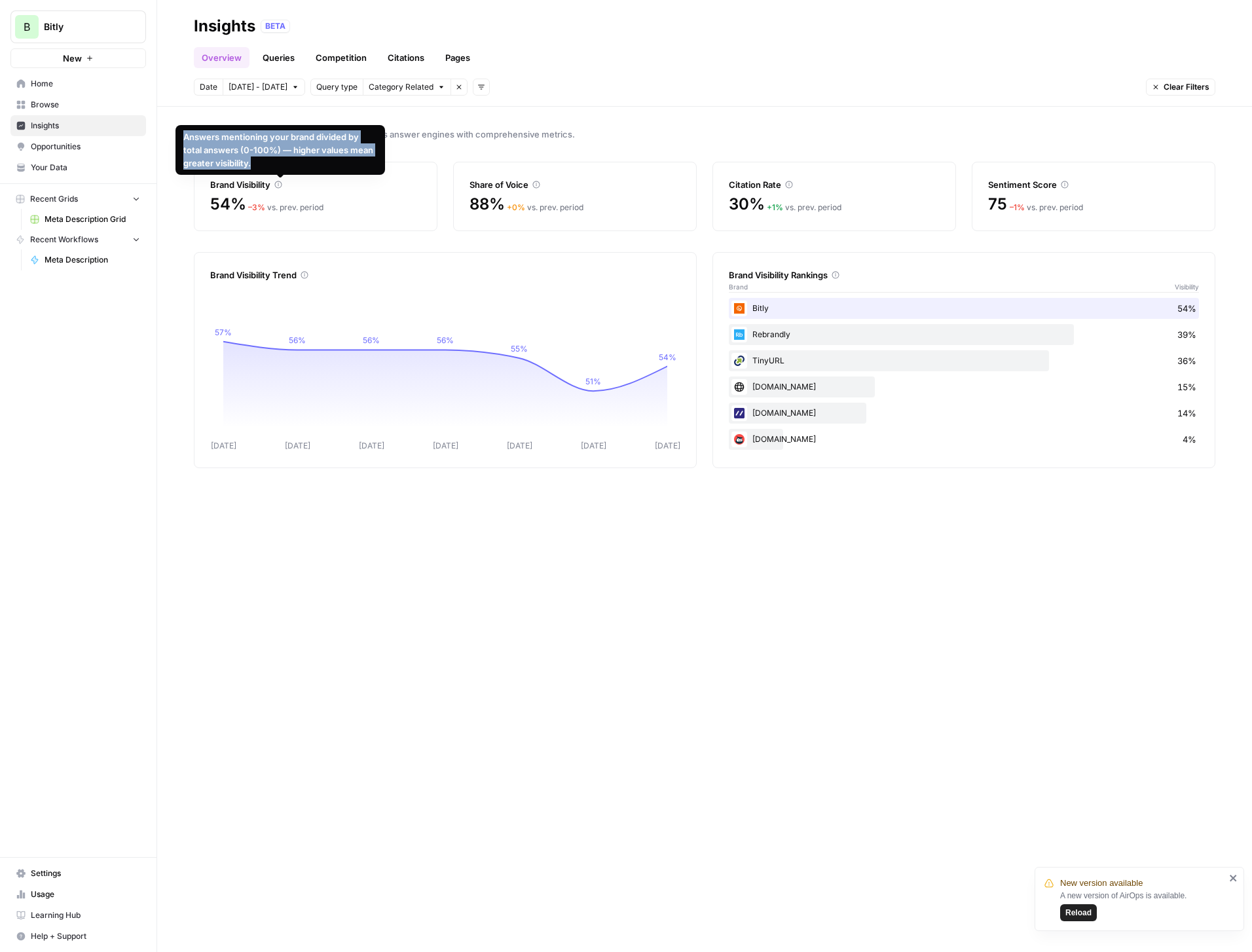
drag, startPoint x: 262, startPoint y: 170, endPoint x: 181, endPoint y: 139, distance: 86.7
click at [181, 139] on div "Answers mentioning your brand divided by total answers (0-100%) — higher values…" at bounding box center [280, 150] width 210 height 50
copy div "Answers mentioning your brand divided by total answers (0-100%) — higher values…"
drag, startPoint x: 575, startPoint y: 162, endPoint x: 510, endPoint y: 168, distance: 65.3
click at [560, 178] on div "Share of Voice" at bounding box center [575, 184] width 211 height 13
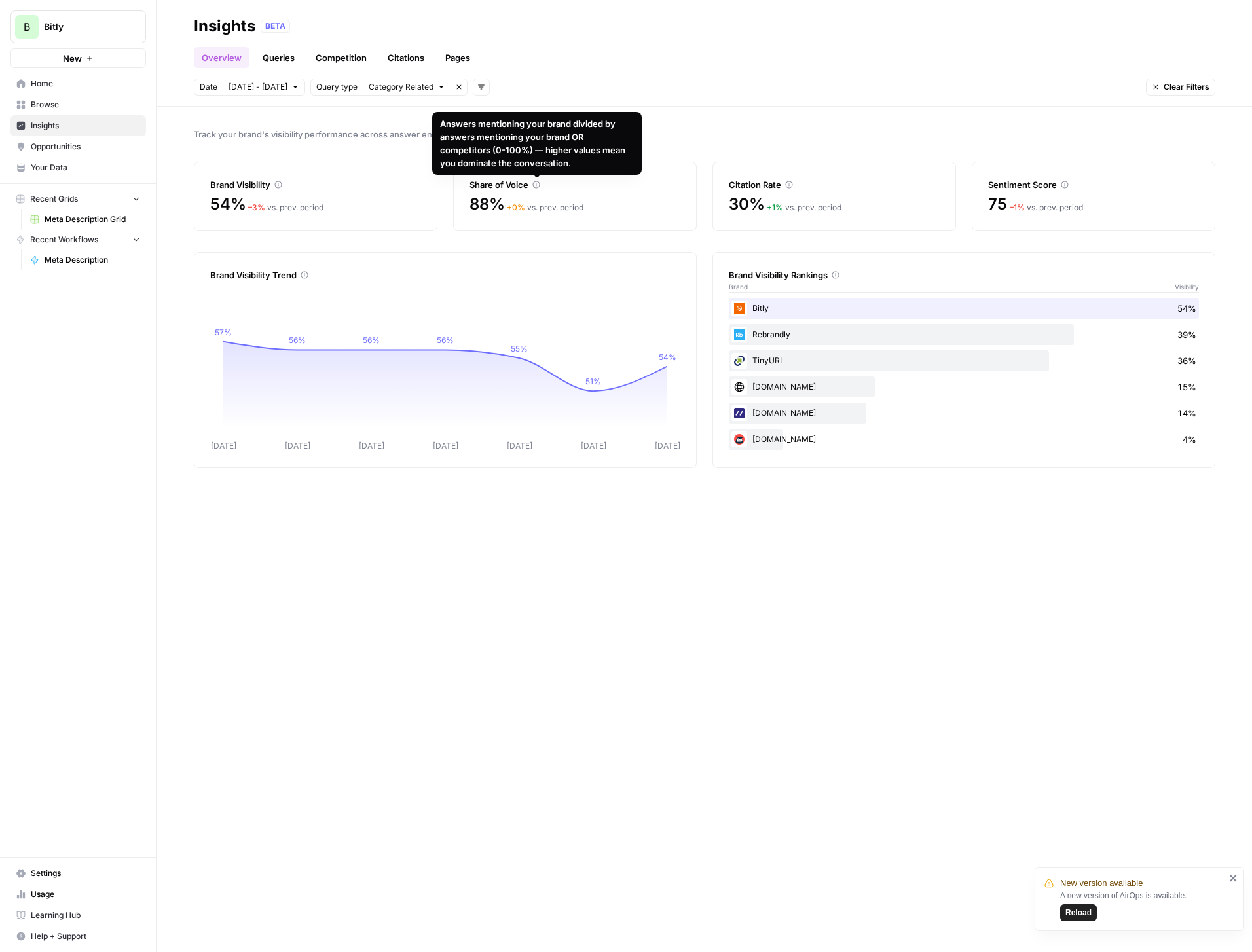
drag, startPoint x: 576, startPoint y: 161, endPoint x: 442, endPoint y: 128, distance: 138.0
click at [442, 128] on div "Answers mentioning your brand divided by answers mentioning your brand OR compe…" at bounding box center [537, 144] width 193 height 52
copy div "Answers mentioning your brand divided by answers mentioning your brand OR compe…"
